Goal: Complete application form

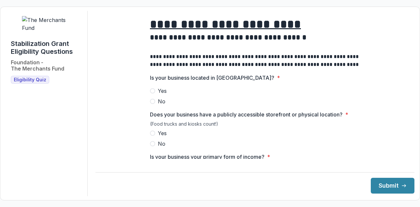
click at [154, 95] on label "Yes" at bounding box center [255, 91] width 210 height 8
click at [153, 136] on span at bounding box center [152, 133] width 5 height 5
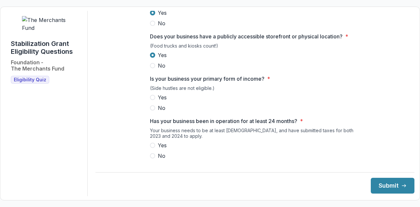
click at [153, 106] on div "Yes No" at bounding box center [255, 103] width 210 height 18
click at [151, 98] on label "Yes" at bounding box center [255, 98] width 210 height 8
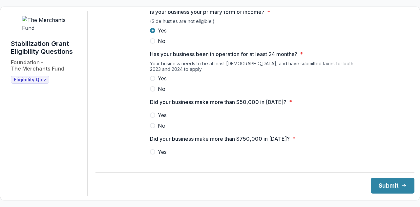
click at [155, 80] on label "Yes" at bounding box center [255, 78] width 210 height 8
click at [158, 118] on span "Yes" at bounding box center [162, 115] width 9 height 8
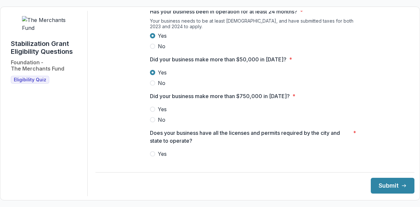
click at [155, 124] on label "No" at bounding box center [255, 120] width 210 height 8
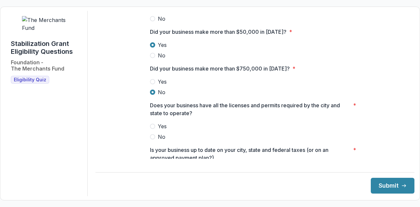
click at [154, 129] on span at bounding box center [152, 126] width 5 height 5
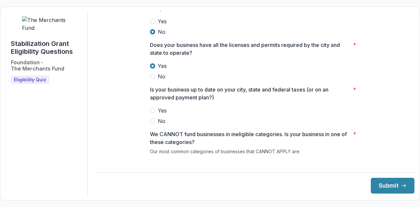
click at [158, 114] on span "Yes" at bounding box center [162, 111] width 9 height 8
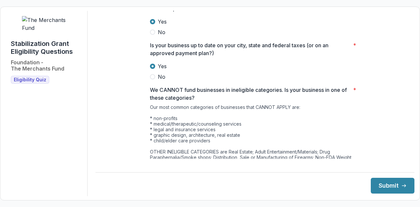
scroll to position [373, 0]
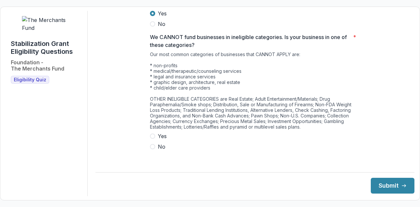
click at [161, 149] on span "No" at bounding box center [162, 147] width 8 height 8
click at [388, 186] on button "Submit" at bounding box center [393, 186] width 44 height 16
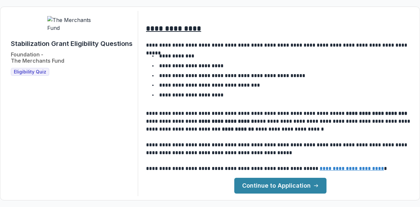
click at [305, 182] on link "Continue to Application" at bounding box center [280, 186] width 92 height 16
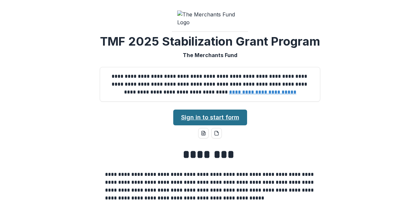
click at [210, 125] on link "Sign in to start form" at bounding box center [210, 118] width 74 height 16
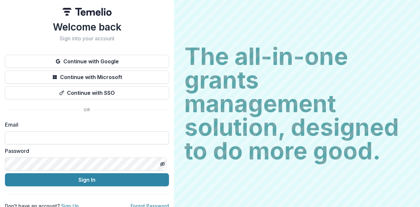
click at [101, 143] on input at bounding box center [87, 137] width 164 height 13
type input "*"
click at [5, 173] on button "Sign In" at bounding box center [87, 179] width 164 height 13
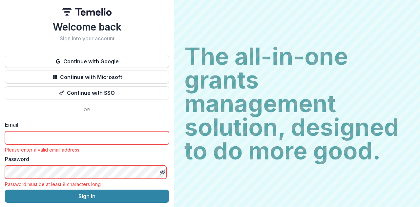
paste input "**********"
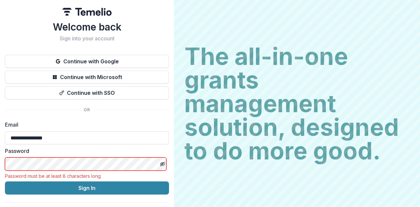
type input "**********"
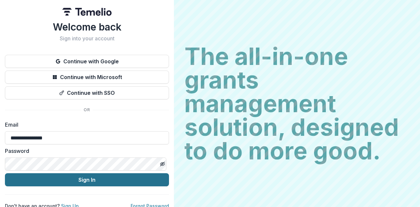
click at [78, 177] on button "Sign In" at bounding box center [87, 179] width 164 height 13
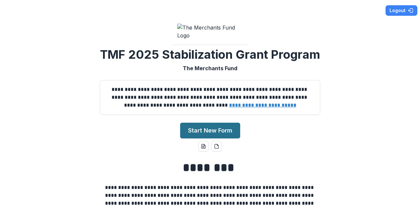
click at [213, 138] on button "Start New Form" at bounding box center [210, 131] width 60 height 16
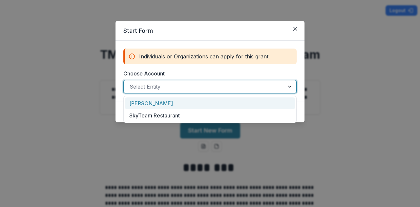
click at [195, 88] on div at bounding box center [204, 86] width 149 height 9
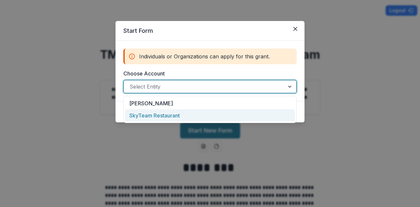
click at [201, 117] on div "SkyTeam Restaurant" at bounding box center [210, 115] width 170 height 12
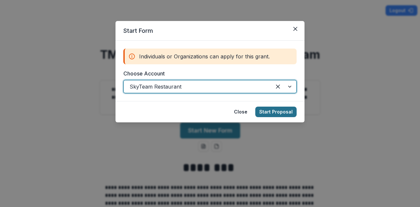
click at [269, 109] on button "Start Proposal" at bounding box center [275, 112] width 41 height 10
